Goal: Navigation & Orientation: Find specific page/section

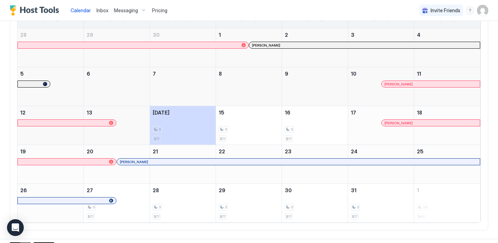
scroll to position [84, 0]
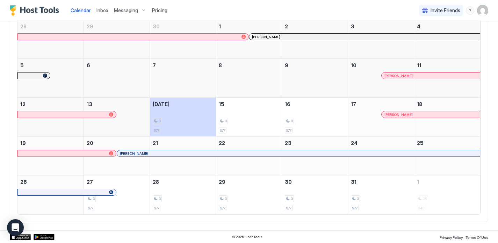
click at [482, 11] on img "User profile" at bounding box center [482, 10] width 11 height 11
click at [291, 22] on div at bounding box center [249, 121] width 498 height 243
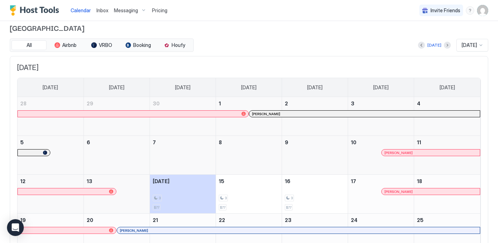
scroll to position [0, 0]
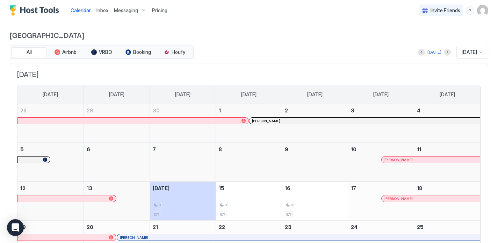
click at [153, 6] on div "Pricing" at bounding box center [159, 11] width 21 height 12
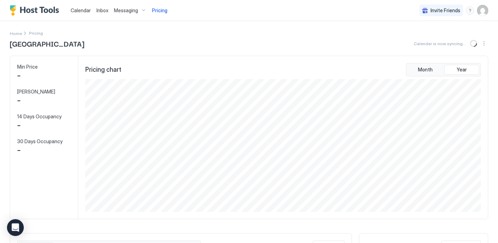
scroll to position [132, 397]
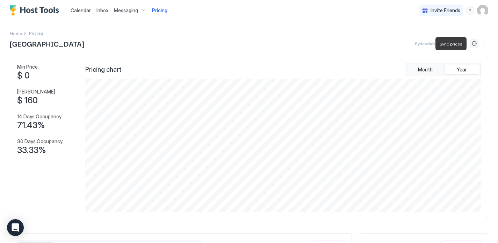
click at [474, 43] on button "Sync prices" at bounding box center [474, 43] width 8 height 8
click at [475, 43] on button "Sync prices" at bounding box center [474, 43] width 8 height 8
click at [484, 12] on img "User profile" at bounding box center [482, 10] width 11 height 11
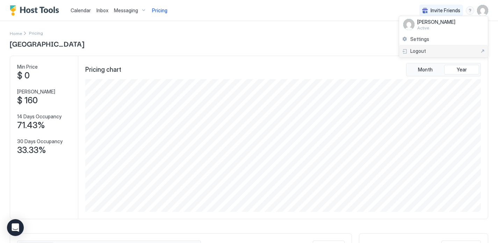
click at [431, 51] on div "Logout" at bounding box center [443, 51] width 83 height 6
